Goal: Task Accomplishment & Management: Manage account settings

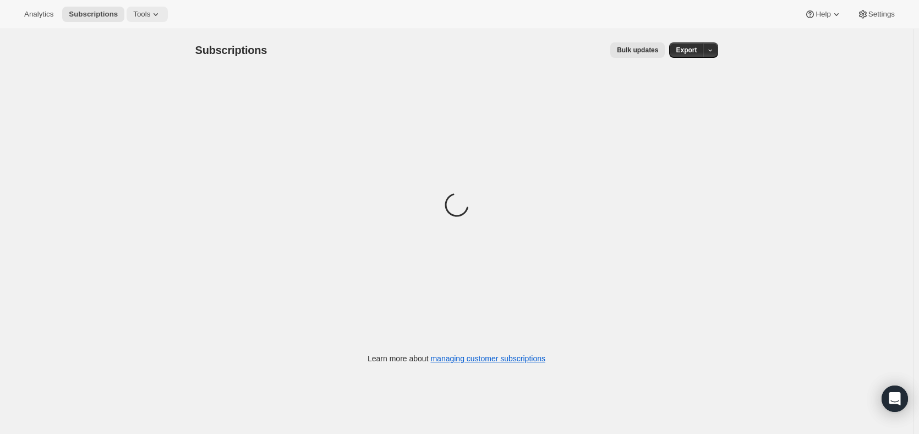
click at [150, 12] on icon at bounding box center [155, 14] width 11 height 11
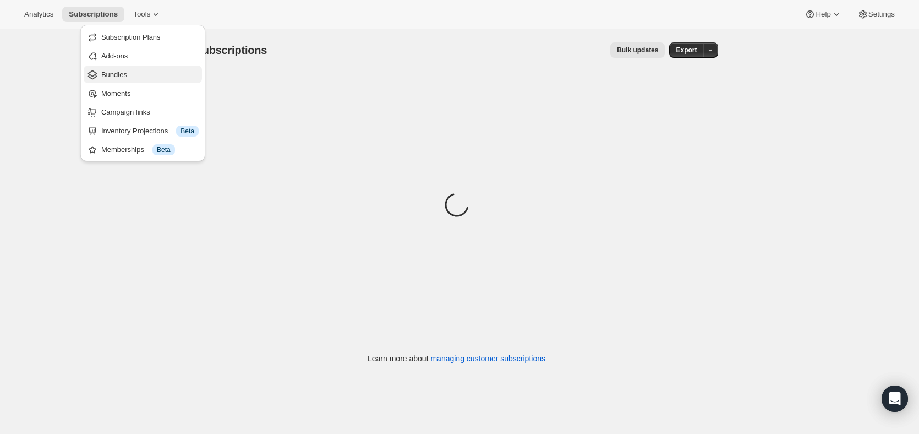
click at [113, 73] on span "Bundles" at bounding box center [114, 74] width 26 height 8
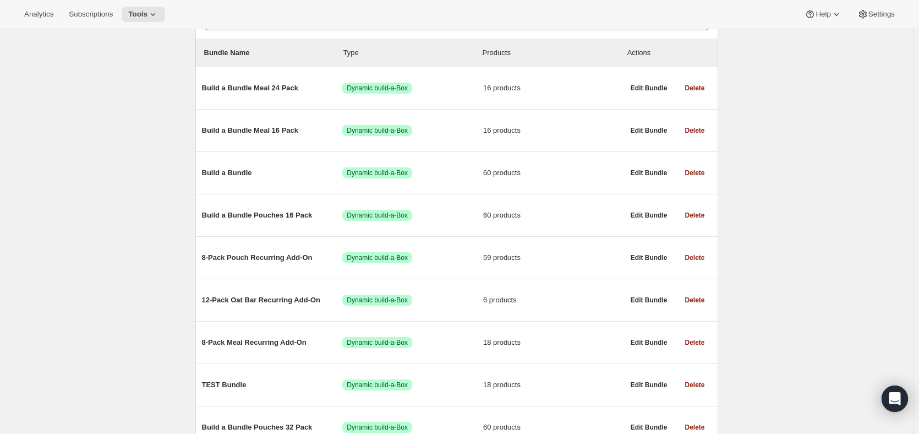
scroll to position [51, 0]
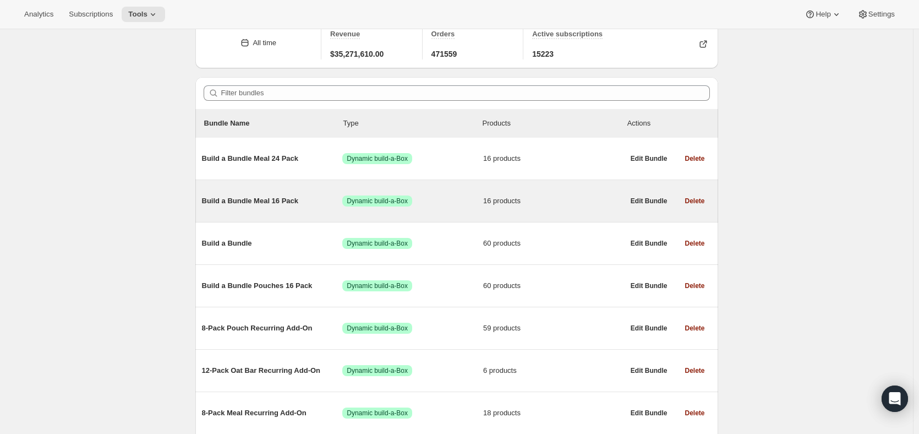
click at [271, 196] on span "Build a Bundle Meal 16 Pack" at bounding box center [272, 200] width 141 height 11
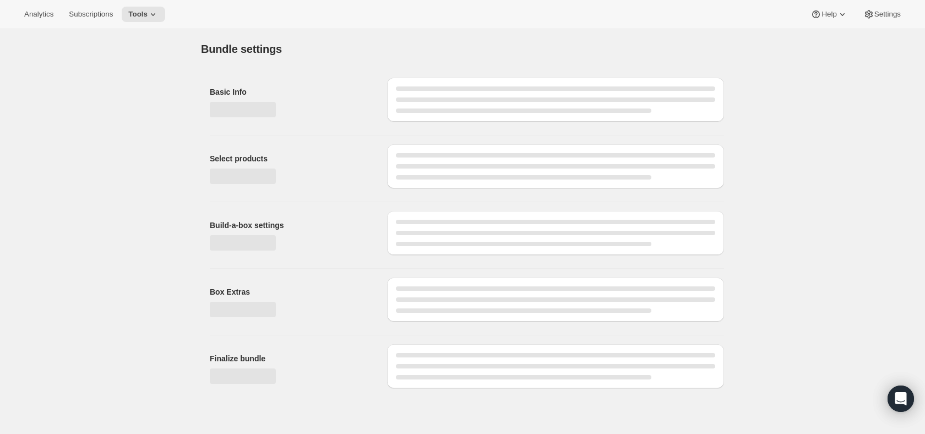
type input "Build a Bundle Meal 16 Pack"
checkbox input "true"
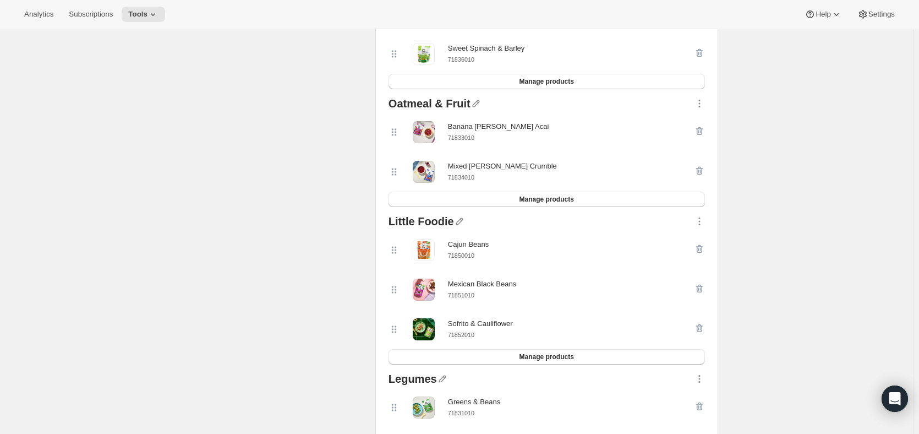
scroll to position [55, 0]
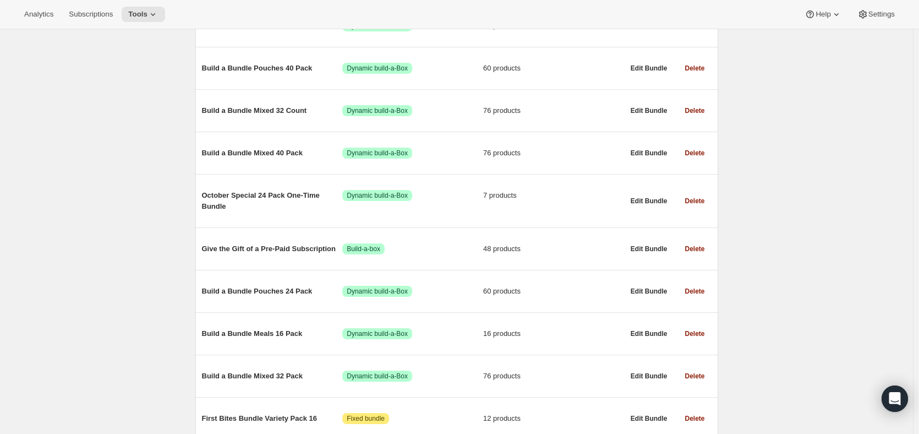
scroll to position [602, 0]
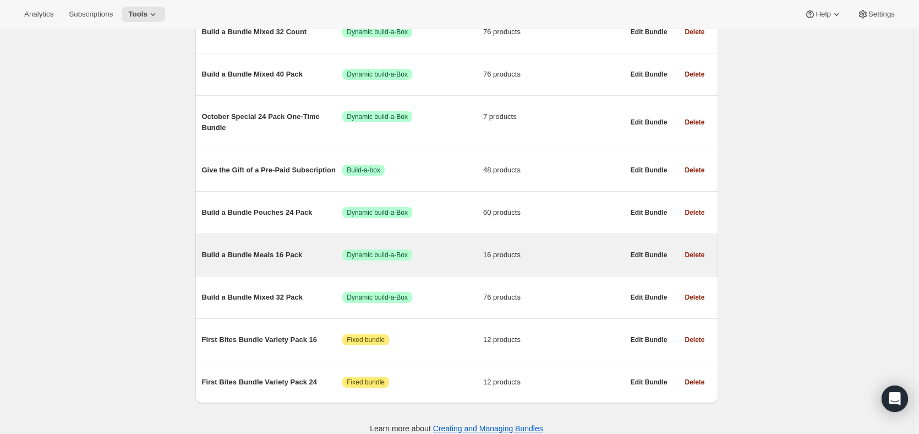
click at [270, 249] on span "Build a Bundle Meals 16 Pack" at bounding box center [272, 254] width 141 height 11
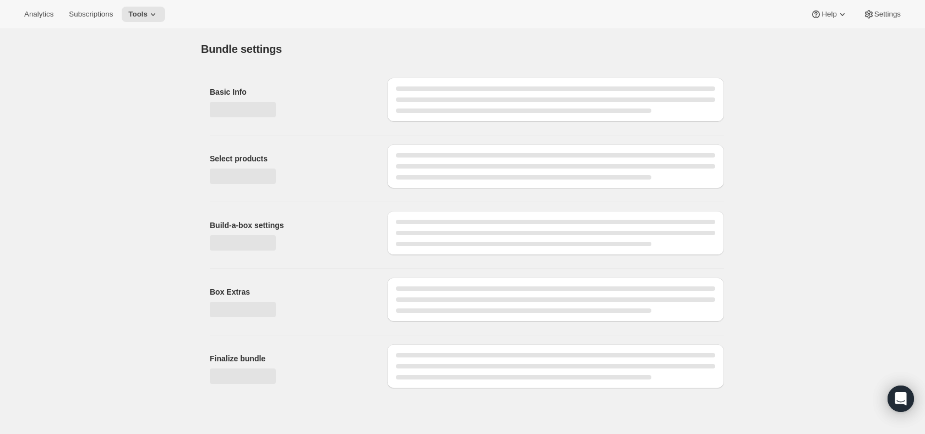
type input "Build a Bundle Meals 16 Pack"
checkbox input "true"
